Goal: Information Seeking & Learning: Learn about a topic

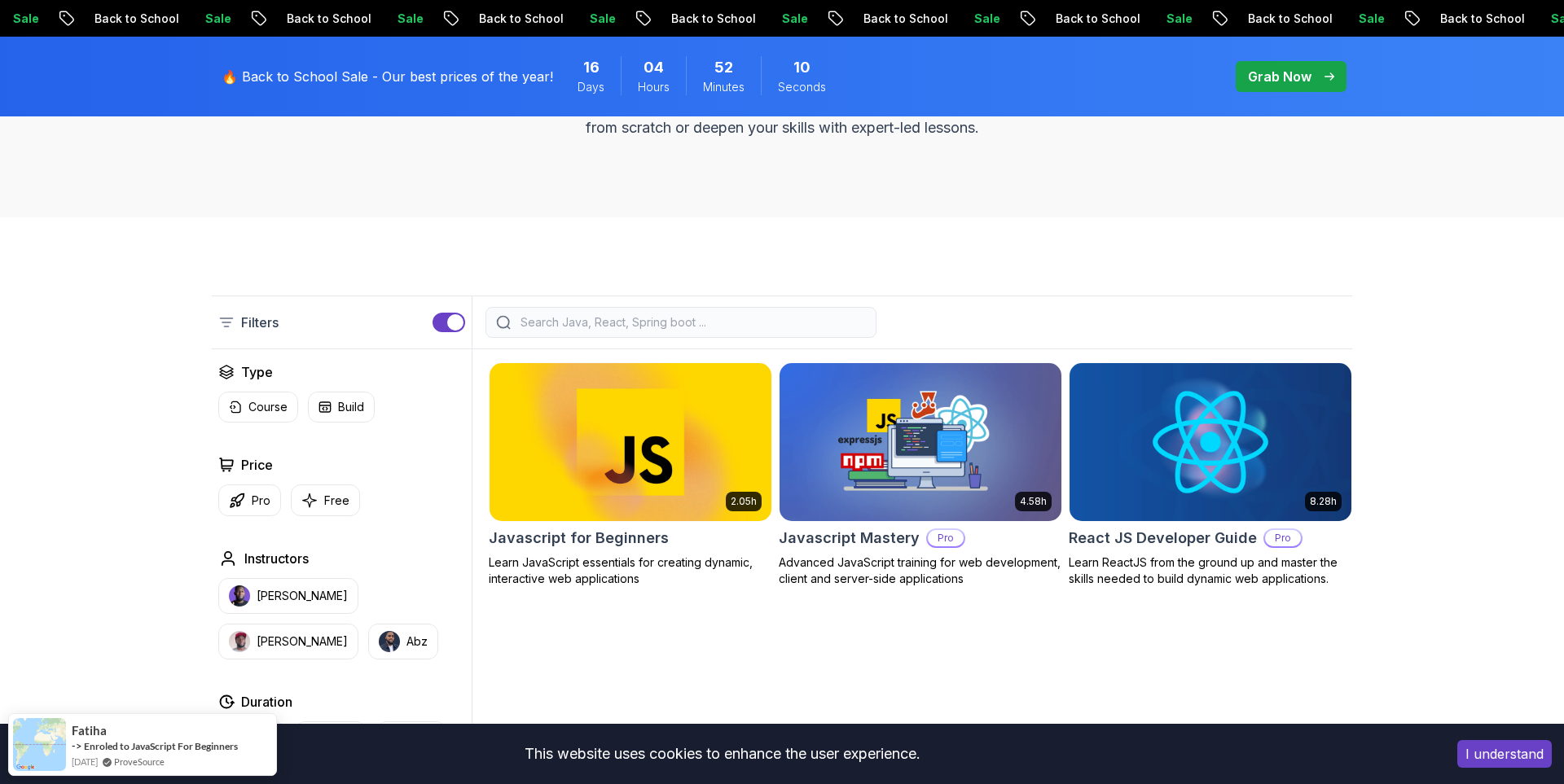
scroll to position [243, 0]
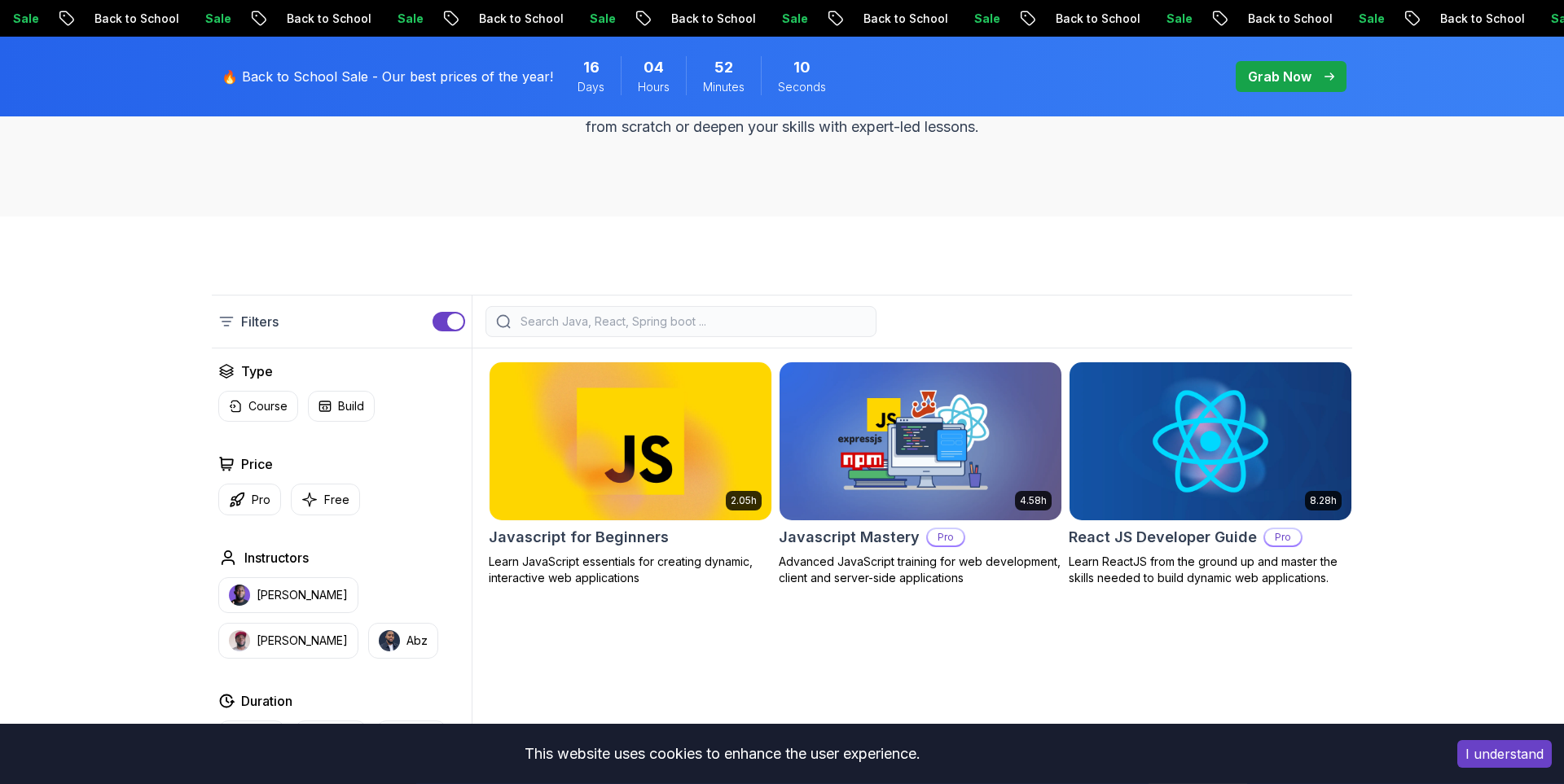
click at [752, 446] on img at bounding box center [631, 442] width 282 height 158
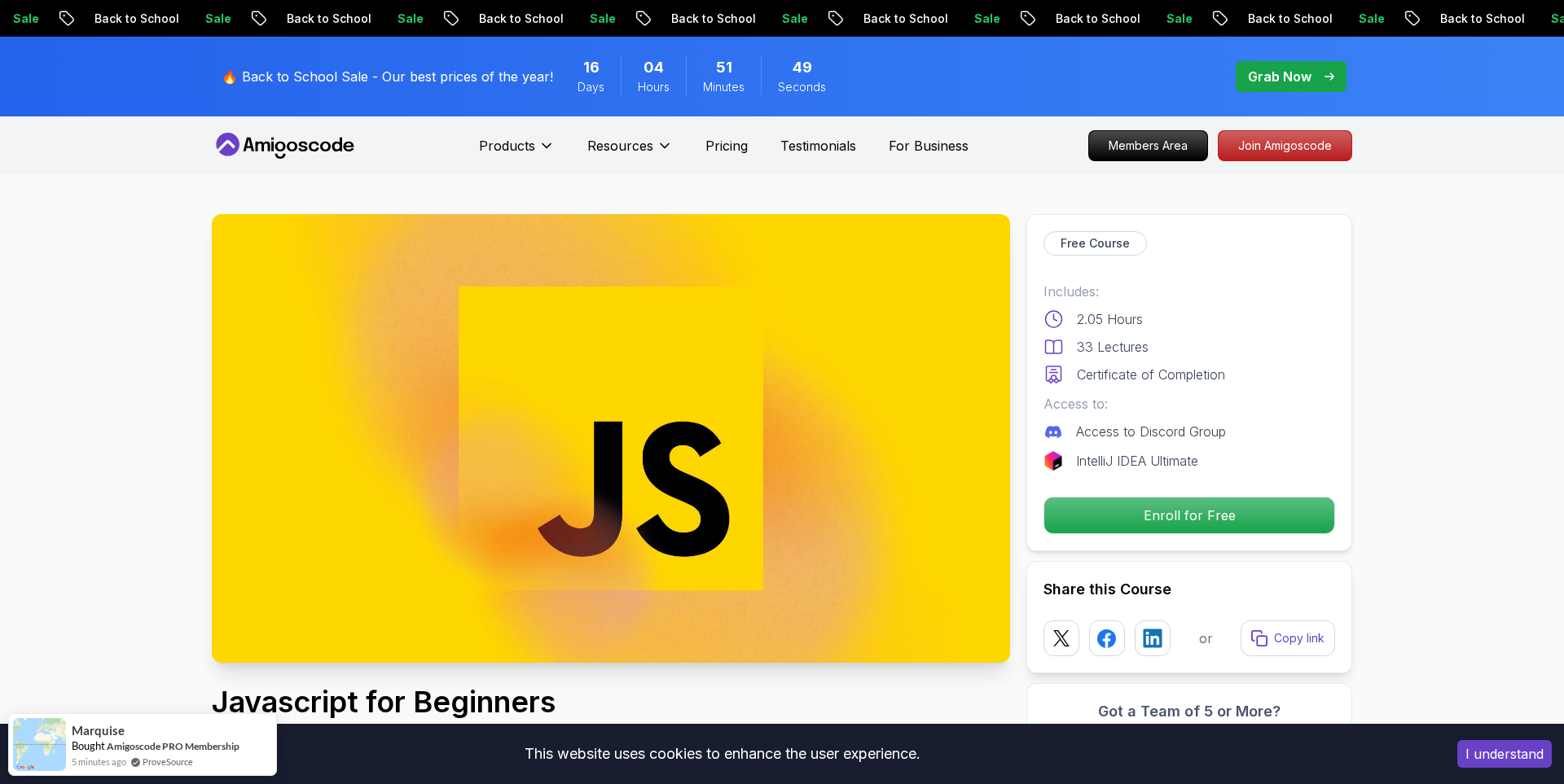
click at [310, 142] on icon at bounding box center [284, 145] width 146 height 26
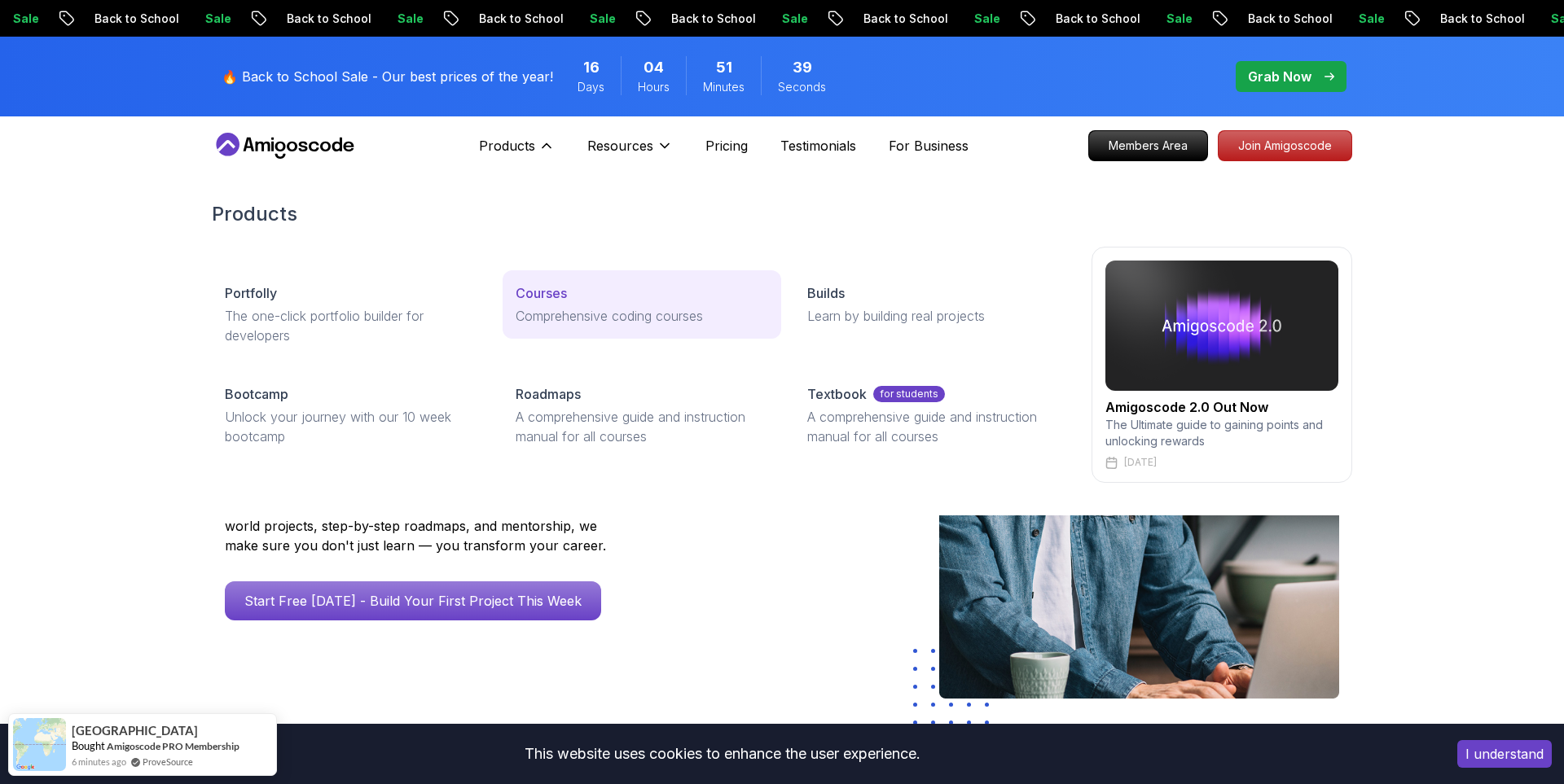
click at [548, 294] on p "Courses" at bounding box center [541, 293] width 51 height 20
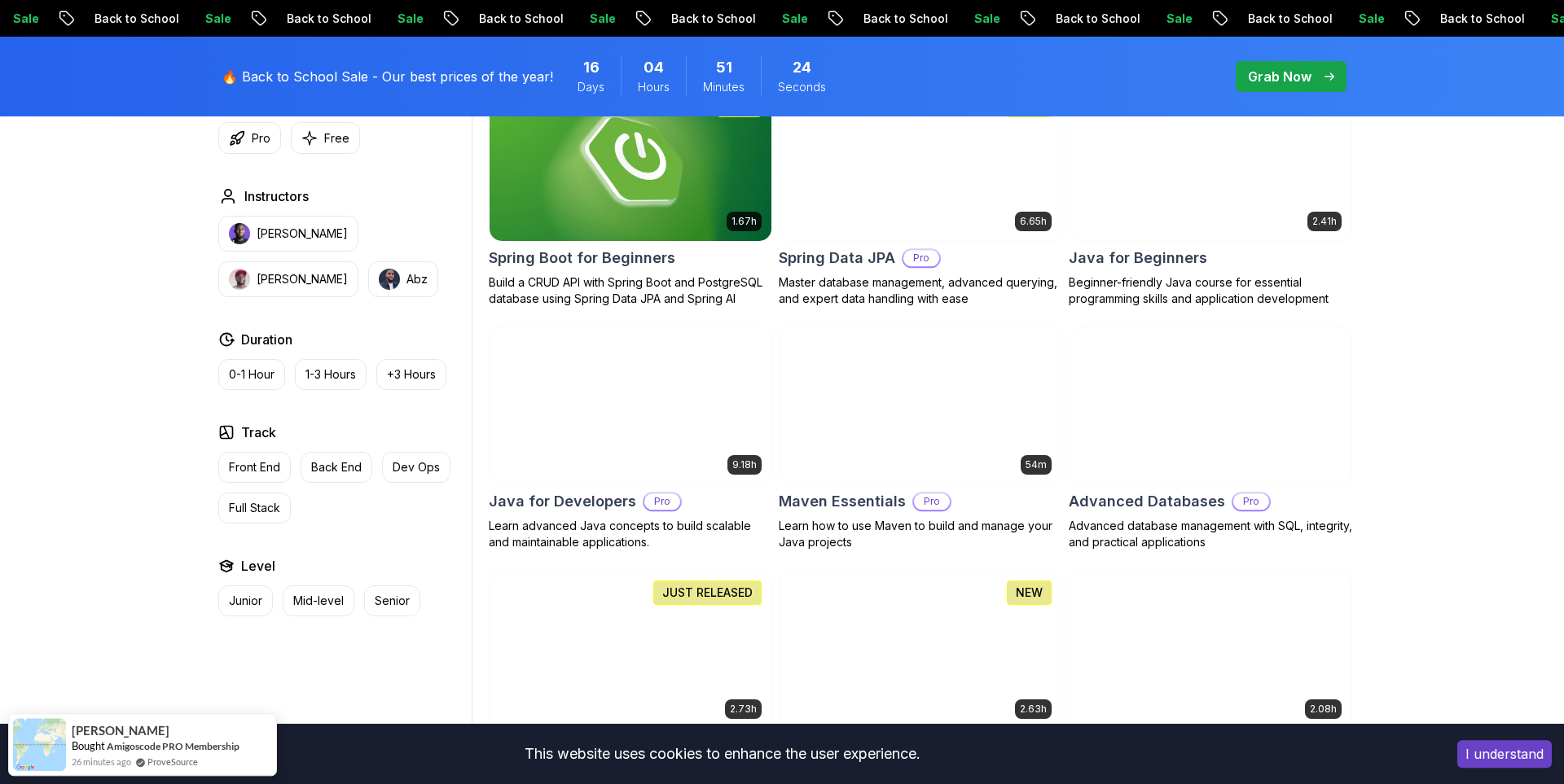
scroll to position [769, 0]
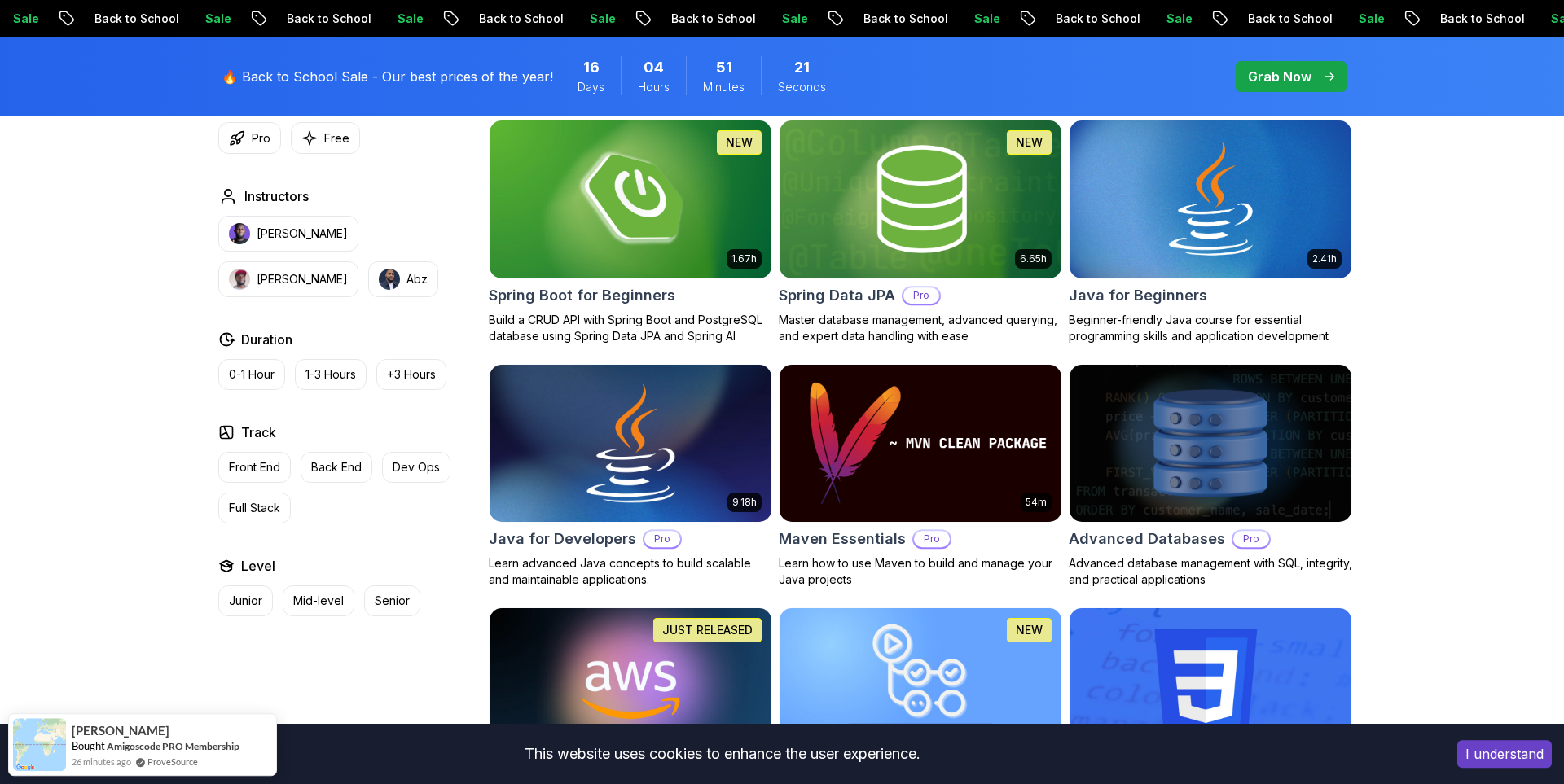
click at [712, 465] on img at bounding box center [630, 443] width 295 height 165
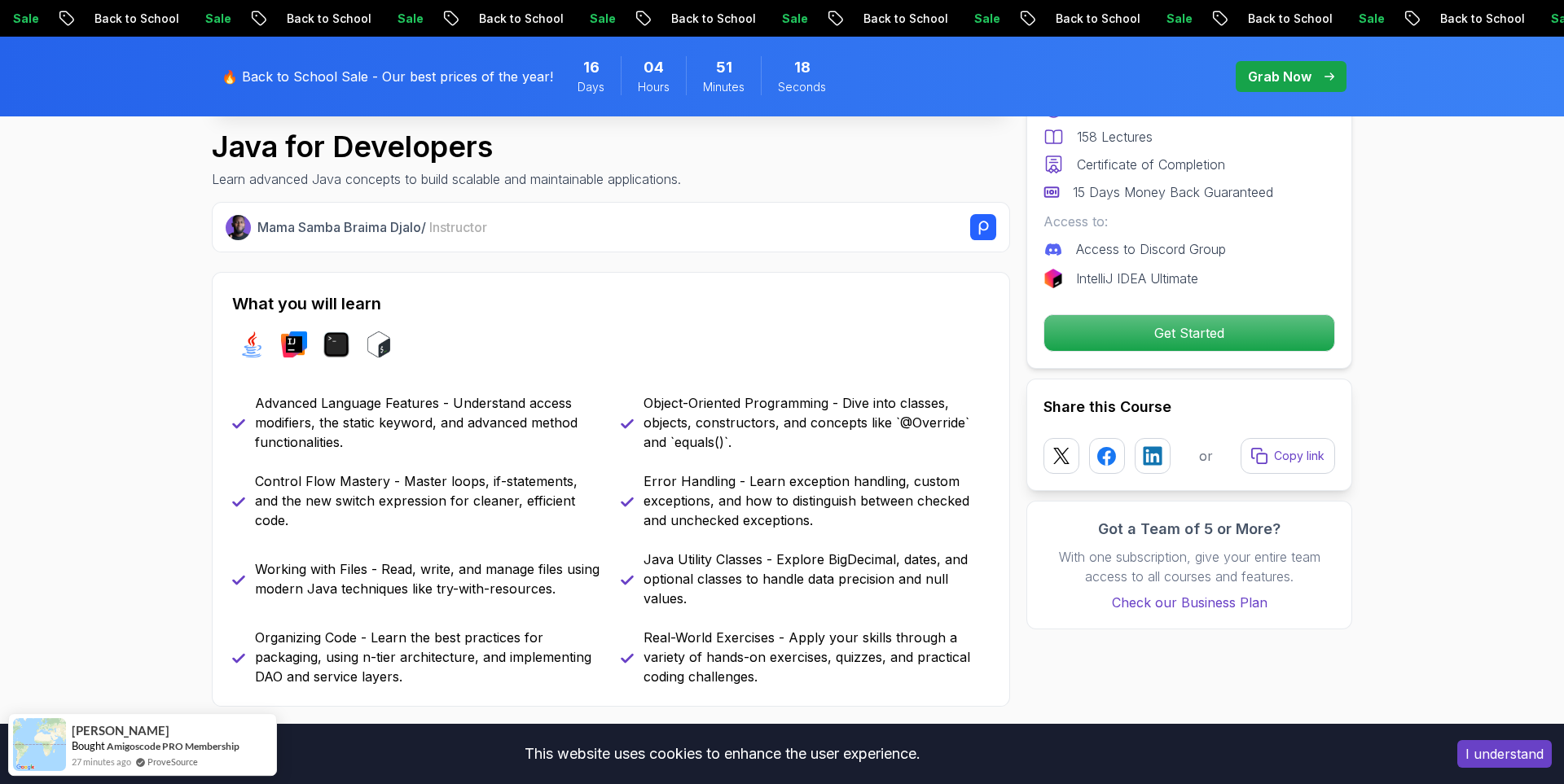
scroll to position [557, 0]
